Goal: Transaction & Acquisition: Purchase product/service

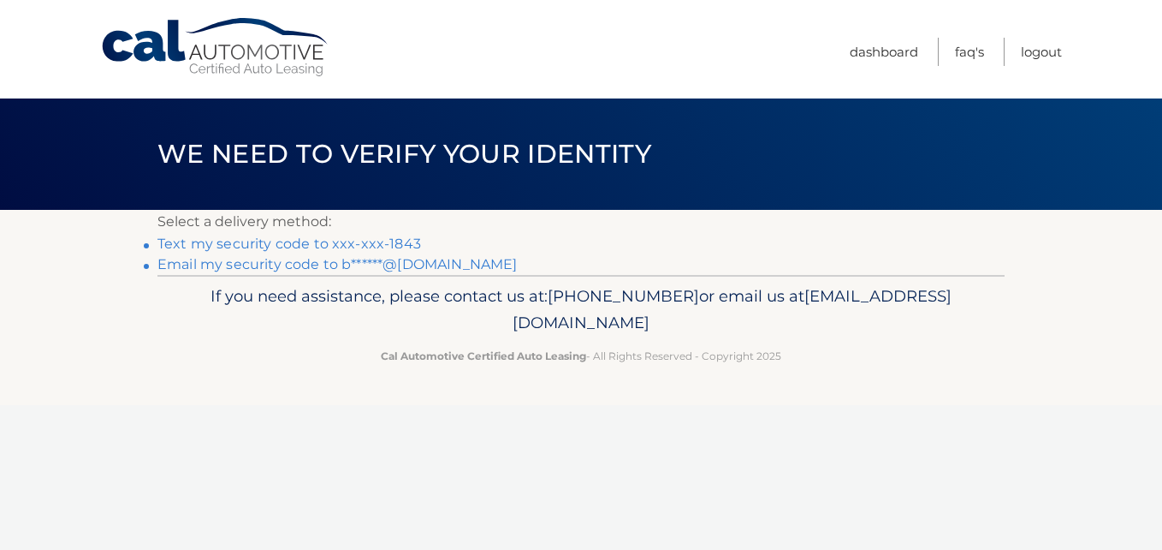
click at [390, 238] on link "Text my security code to xxx-xxx-1843" at bounding box center [290, 243] width 264 height 16
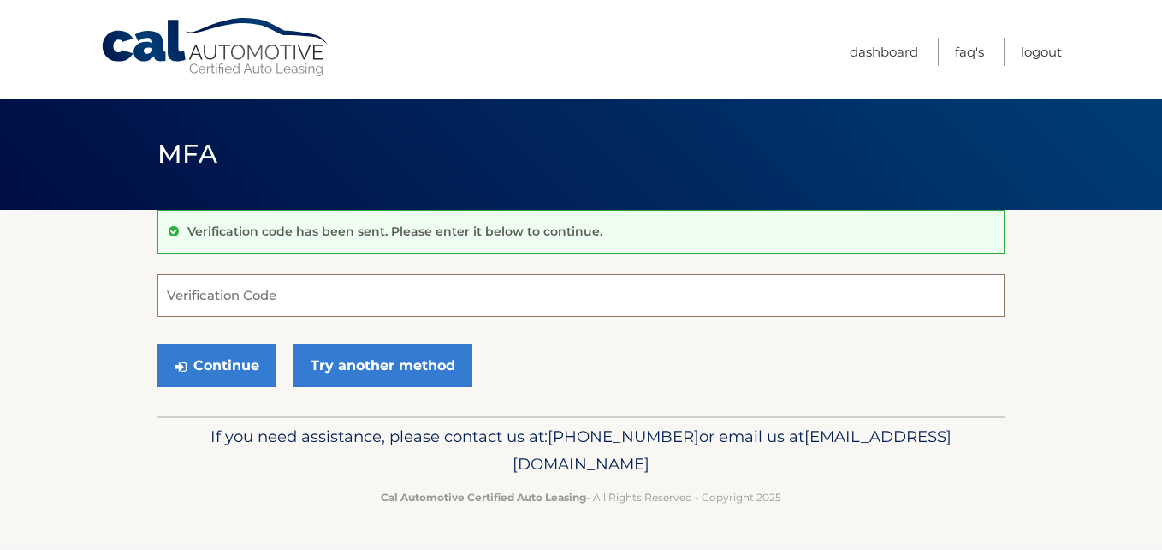
click at [335, 296] on input "Verification Code" at bounding box center [581, 295] width 847 height 43
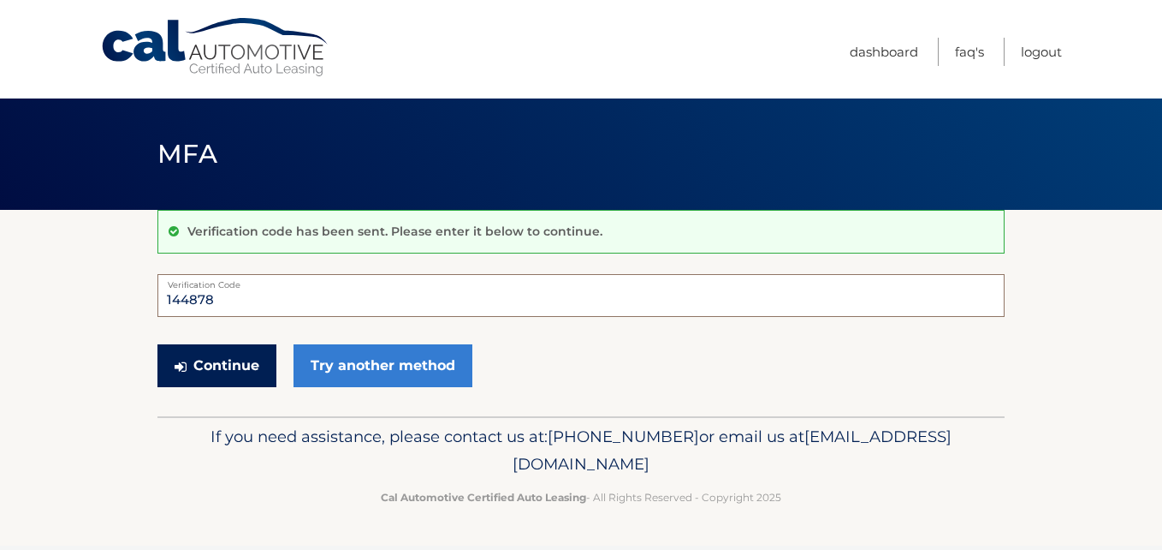
type input "144878"
click at [241, 363] on button "Continue" at bounding box center [217, 365] width 119 height 43
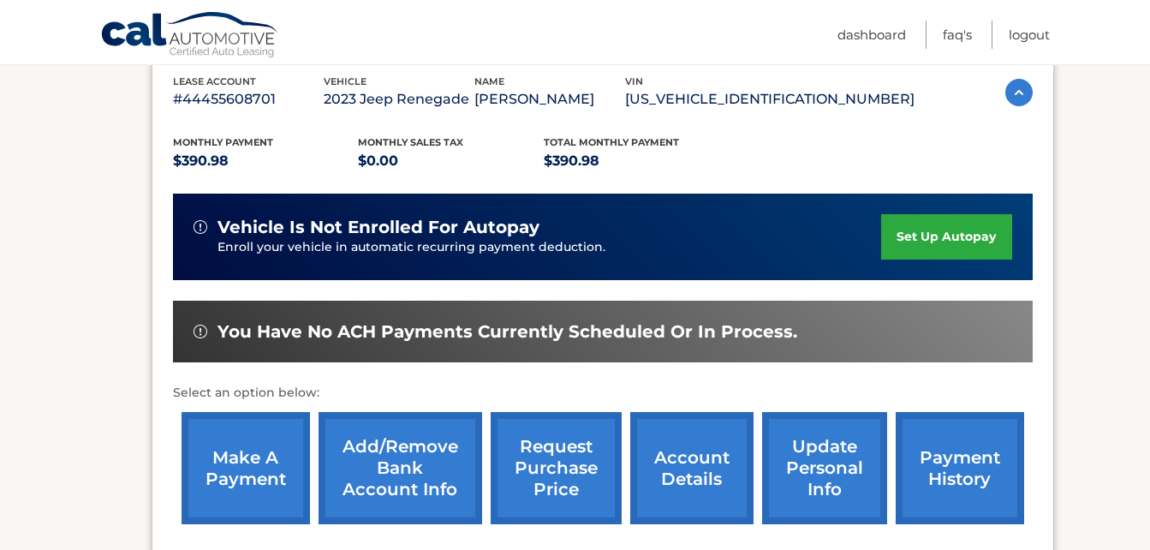
scroll to position [299, 0]
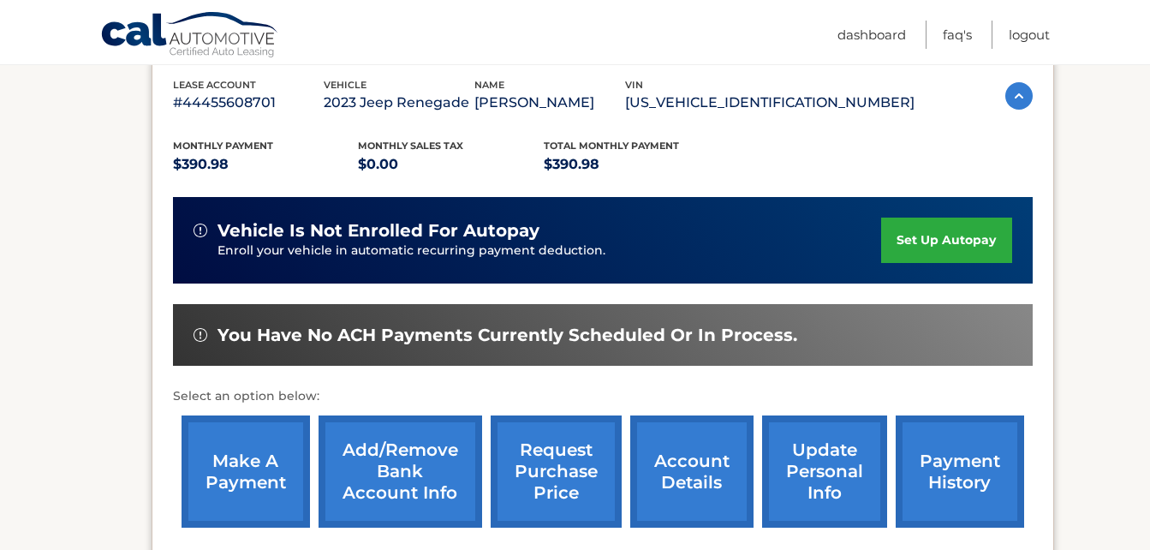
click at [230, 455] on link "make a payment" at bounding box center [245, 471] width 128 height 112
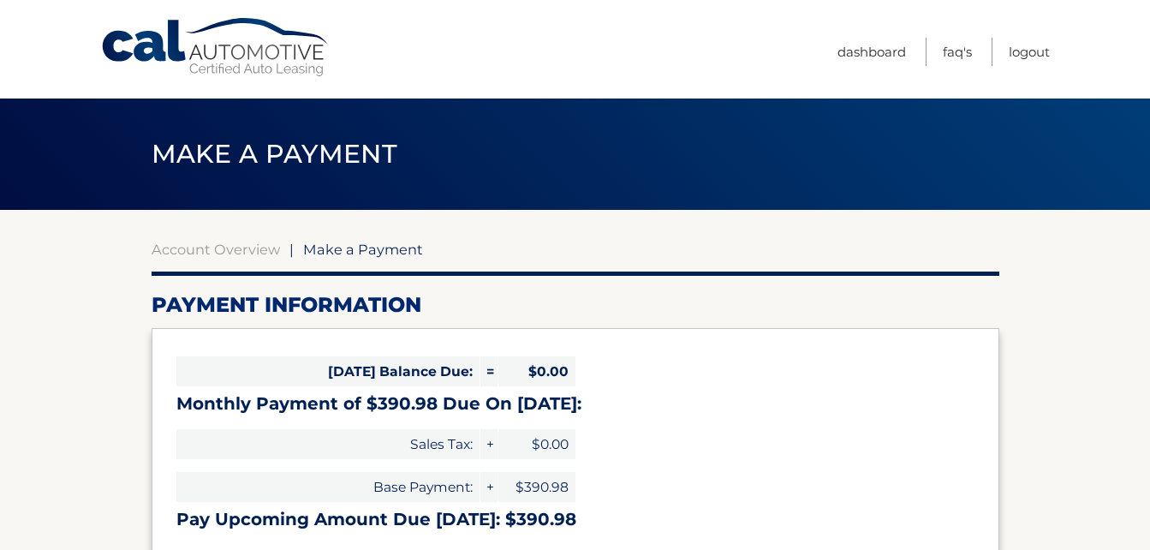
select select "MDA2NzM5ZWQtMGU3ZC00ODU4LTg4ZjEtYTdhYWNlY2U3ZmYz"
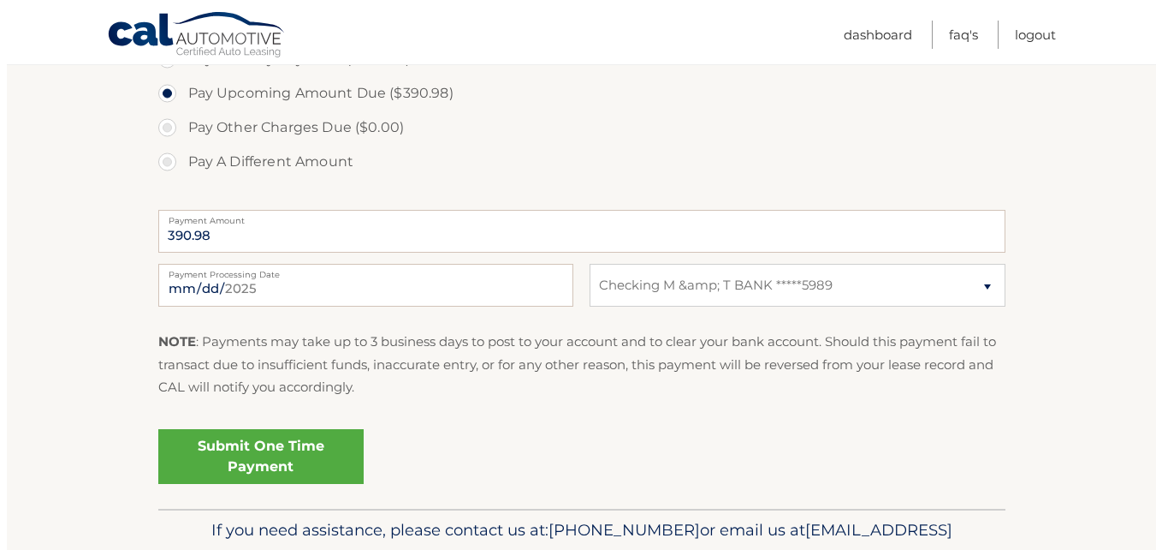
scroll to position [585, 0]
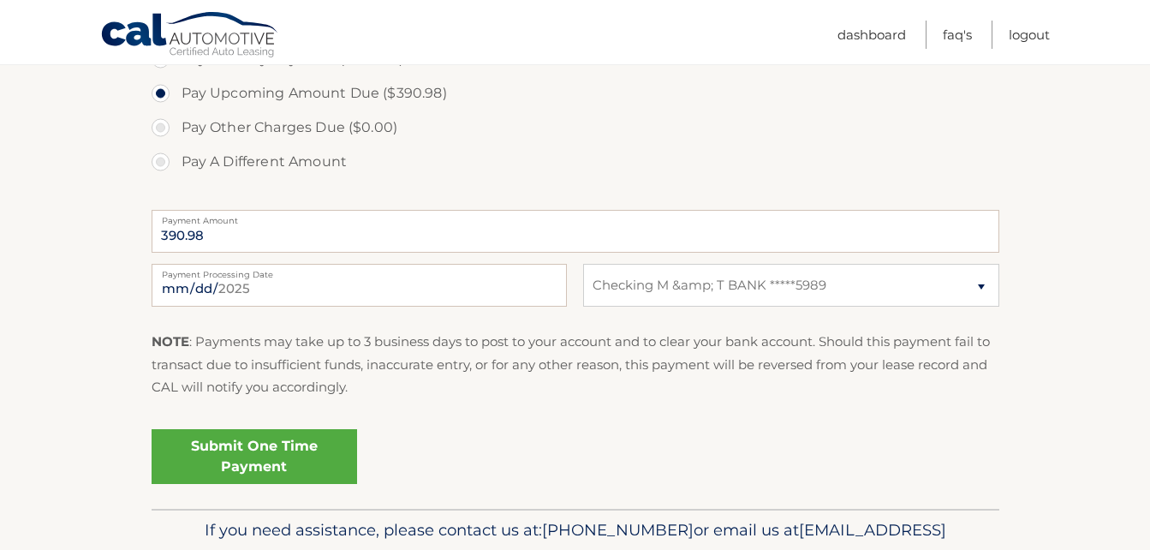
click at [293, 440] on link "Submit One Time Payment" at bounding box center [254, 456] width 205 height 55
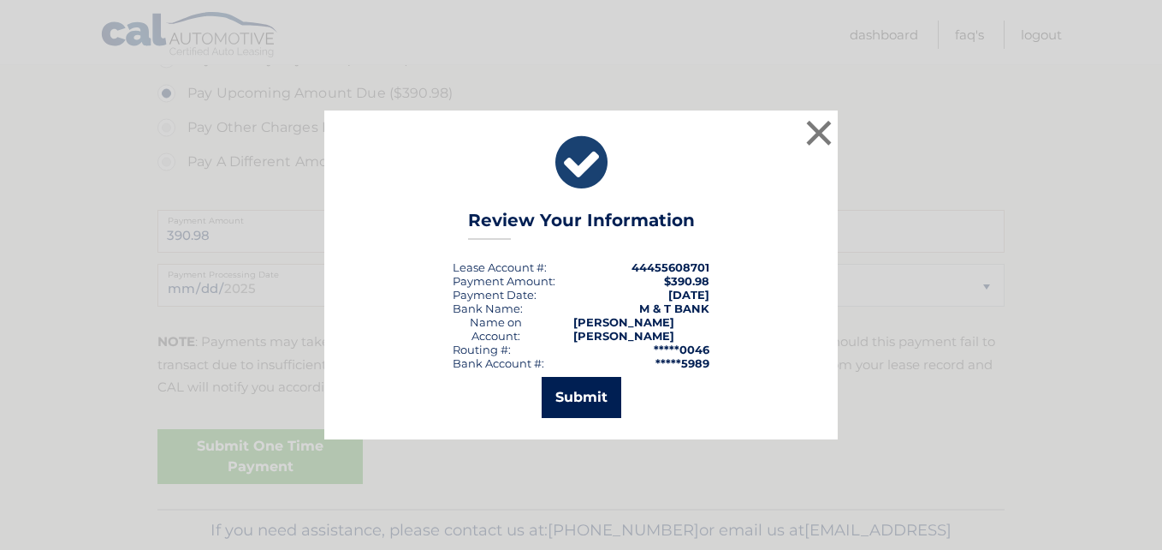
click at [589, 393] on button "Submit" at bounding box center [582, 397] width 80 height 41
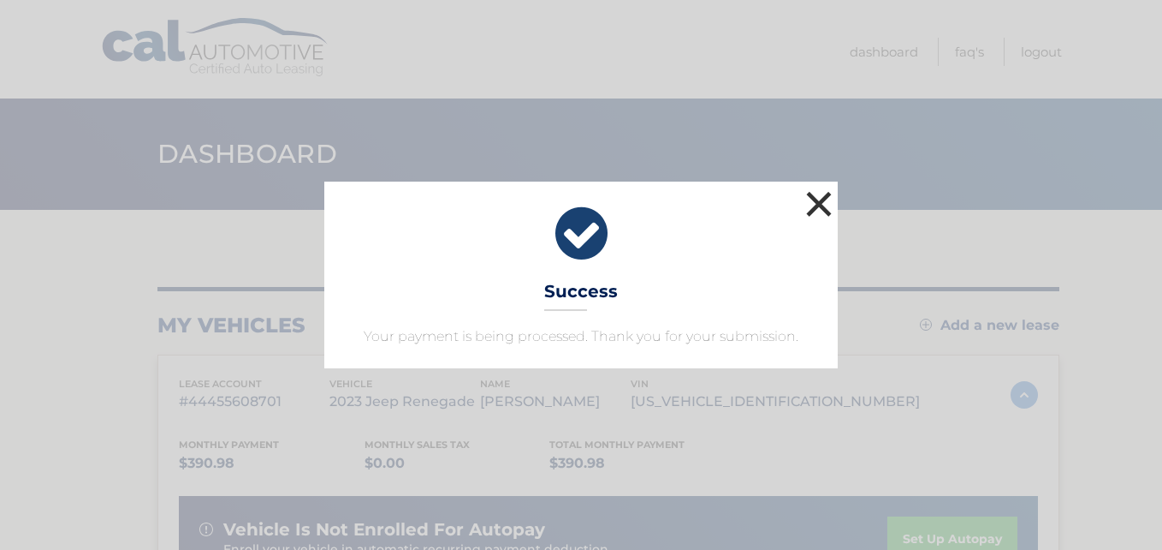
click at [815, 189] on button "×" at bounding box center [819, 204] width 34 height 34
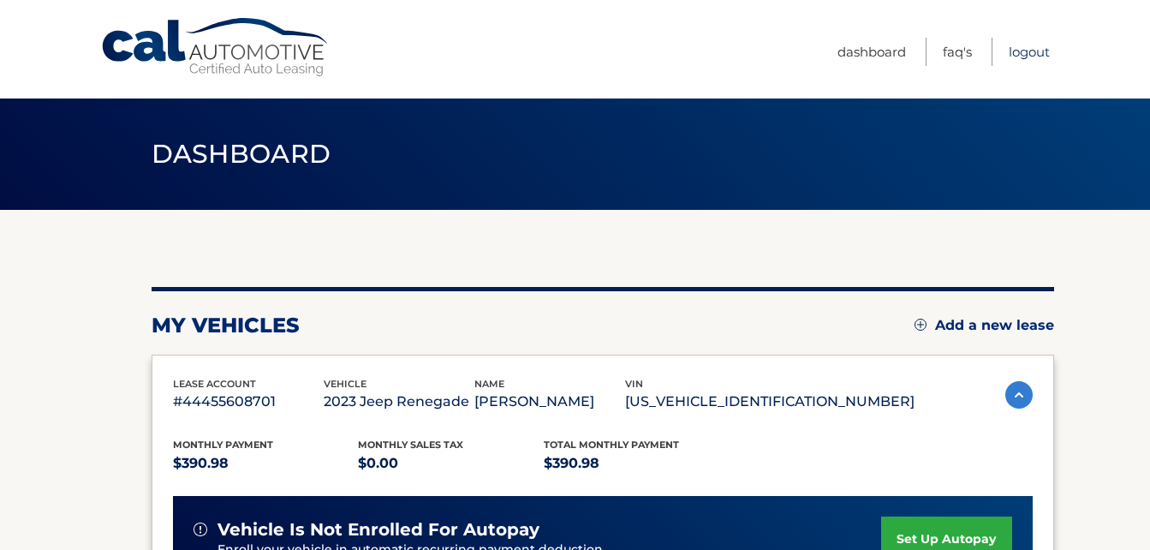
click at [1033, 43] on link "Logout" at bounding box center [1028, 52] width 41 height 28
